Goal: Navigation & Orientation: Understand site structure

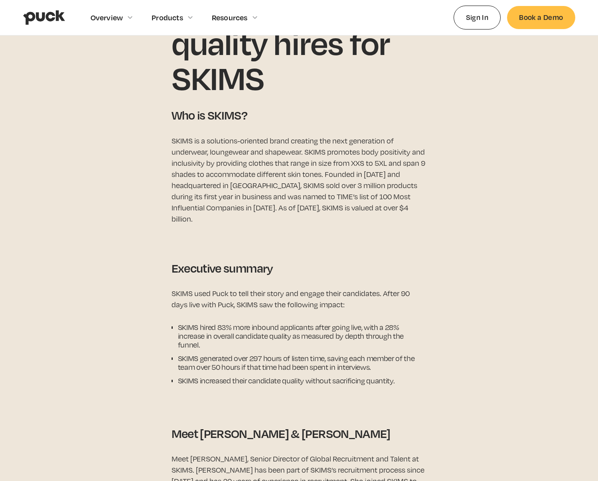
scroll to position [440, 0]
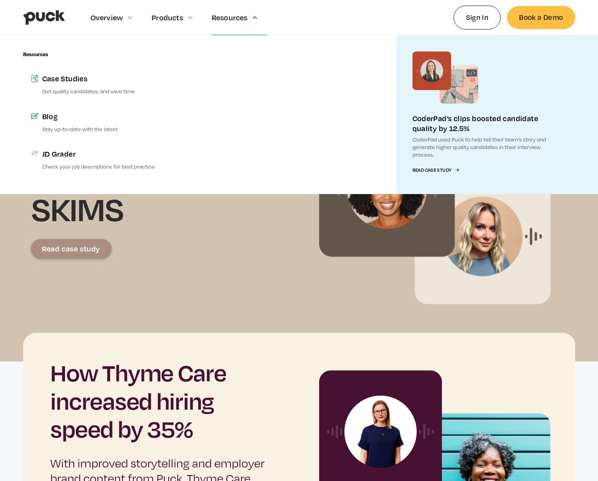
click at [113, 179] on div "Resources Case Studies Get quality candidates, and save time Blog Stay up-to-da…" at bounding box center [112, 114] width 179 height 159
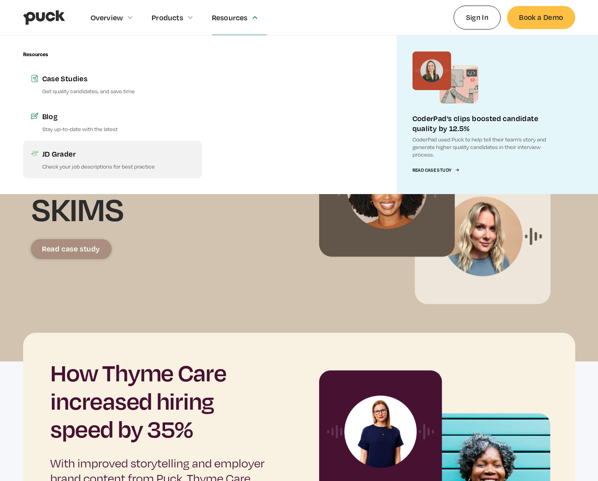
click at [113, 171] on link "JD Grader Check your job descriptions for best practice" at bounding box center [112, 159] width 179 height 37
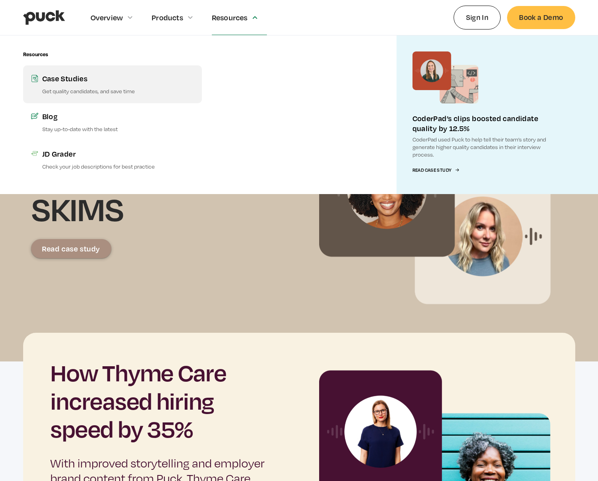
click at [104, 87] on link "Case Studies Get quality candidates, and save time" at bounding box center [112, 83] width 179 height 37
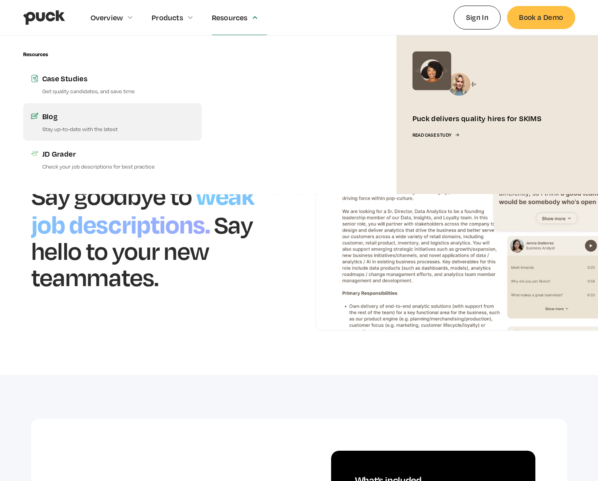
click at [157, 110] on link "Blog Stay up-to-date with the latest" at bounding box center [112, 121] width 179 height 37
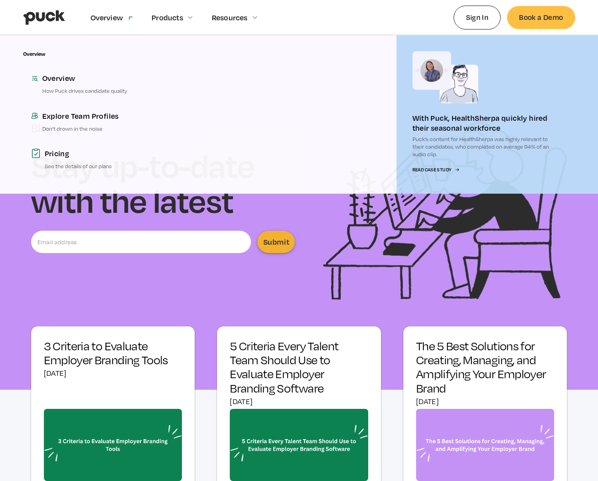
click at [108, 11] on div "Overview" at bounding box center [116, 17] width 52 height 35
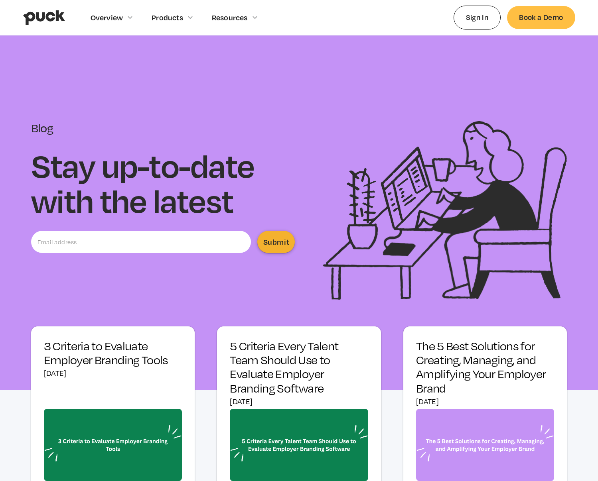
click at [108, 19] on div "Overview" at bounding box center [106, 17] width 33 height 9
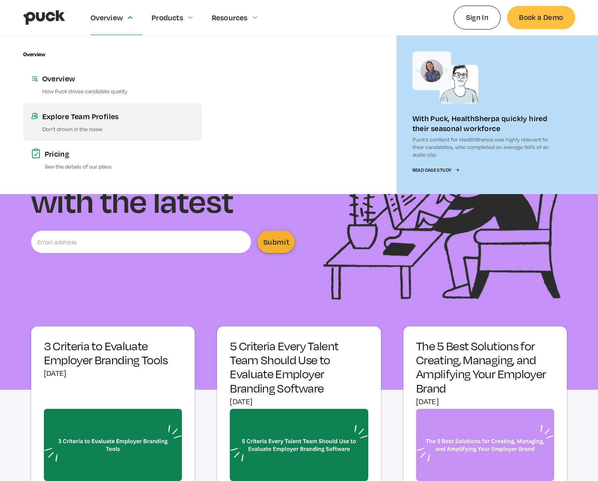
click at [105, 118] on div "Explore Team Profiles" at bounding box center [117, 116] width 151 height 10
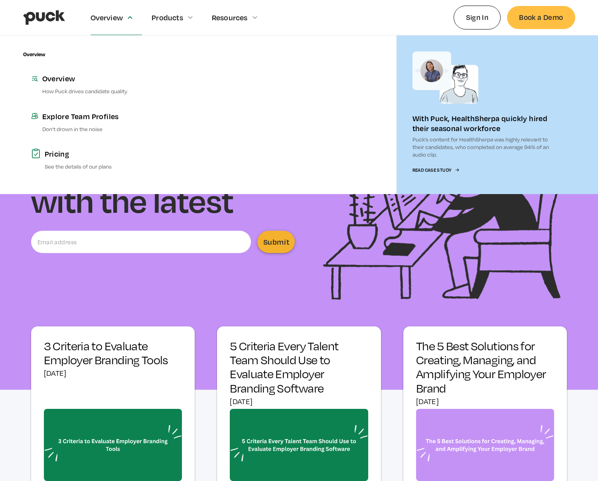
click at [126, 29] on div "Overview" at bounding box center [116, 17] width 52 height 35
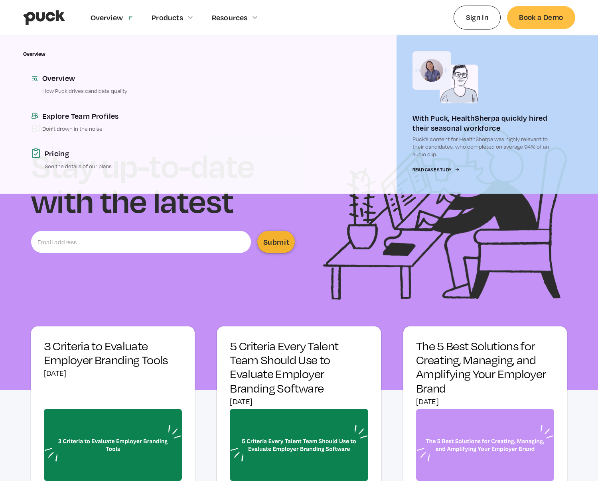
click at [120, 18] on div "Overview" at bounding box center [106, 17] width 33 height 9
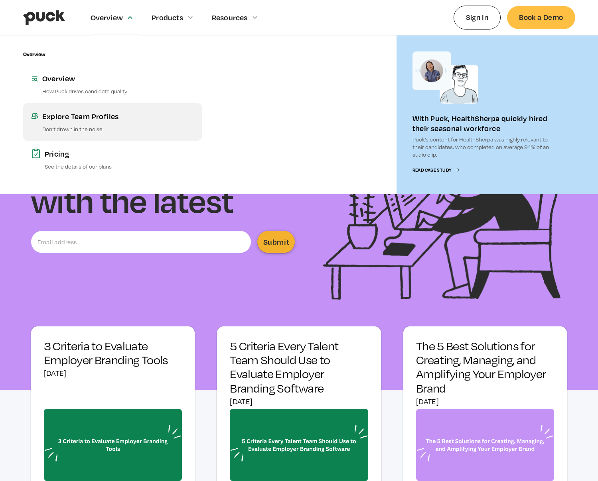
click at [116, 114] on div "Explore Team Profiles" at bounding box center [117, 116] width 151 height 10
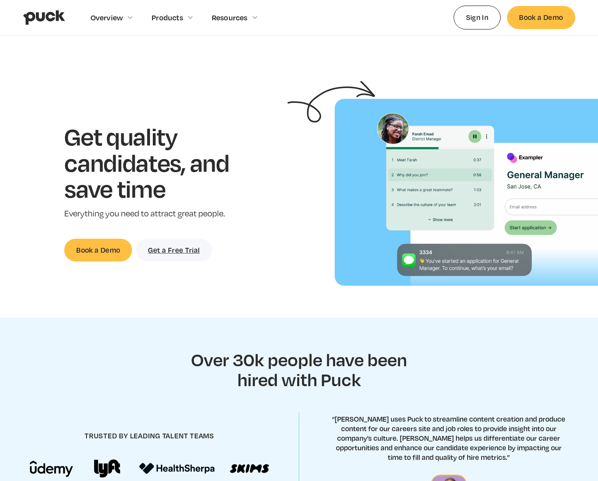
click at [101, 20] on div "Overview" at bounding box center [106, 17] width 33 height 9
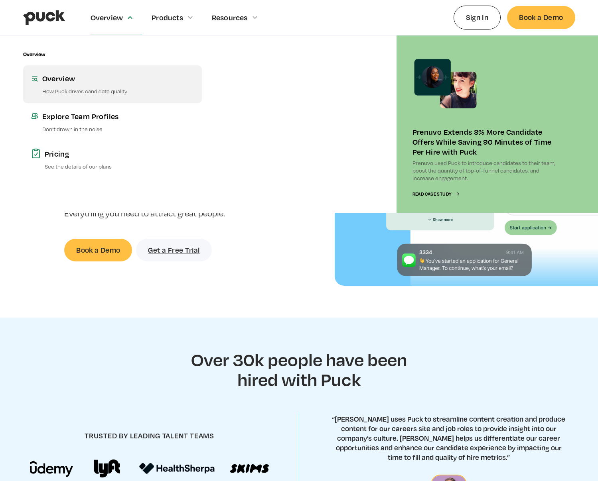
click at [92, 80] on div "Overview" at bounding box center [117, 78] width 151 height 10
